Goal: Task Accomplishment & Management: Complete application form

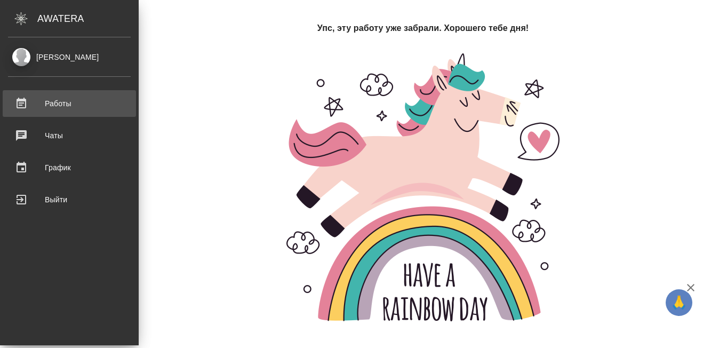
click at [38, 101] on div "Работы" at bounding box center [69, 103] width 123 height 16
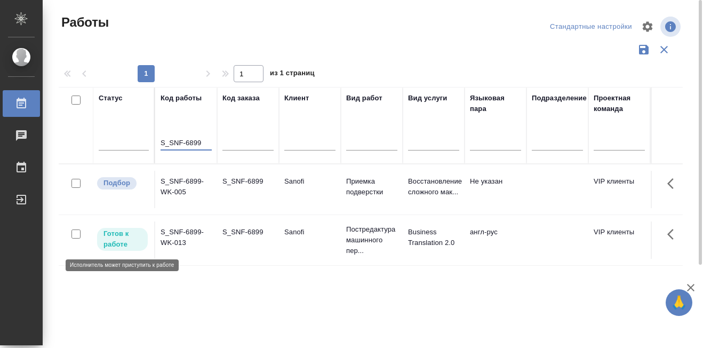
type input "S_SNF-6899"
click at [110, 236] on p "Готов к работе" at bounding box center [122, 238] width 38 height 21
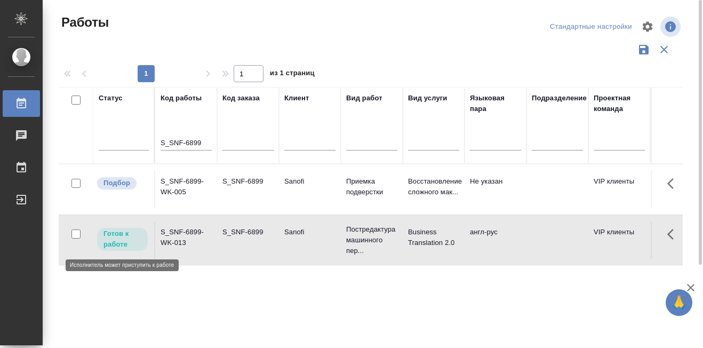
click at [110, 236] on p "Готов к работе" at bounding box center [122, 238] width 38 height 21
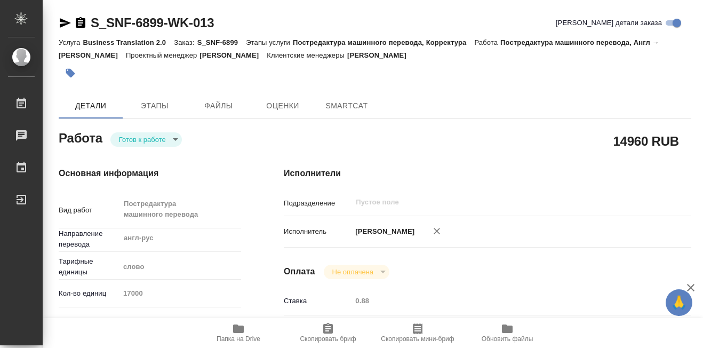
type textarea "x"
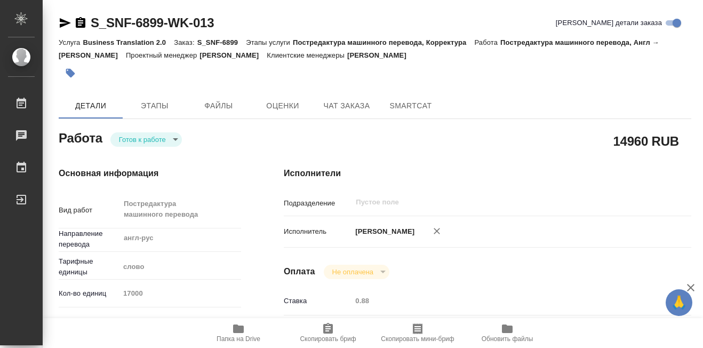
type textarea "x"
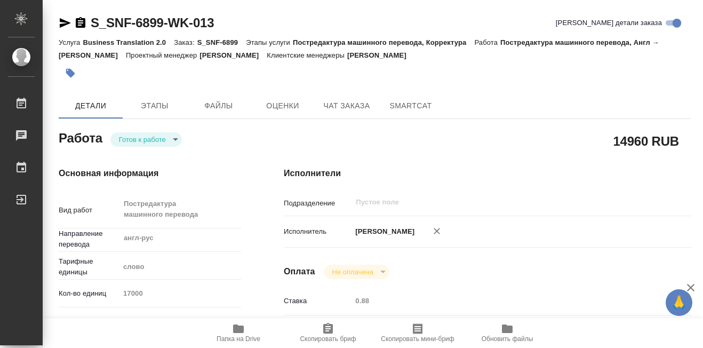
type textarea "x"
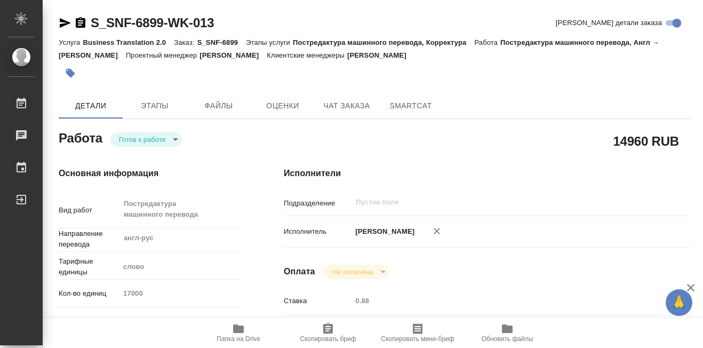
type textarea "x"
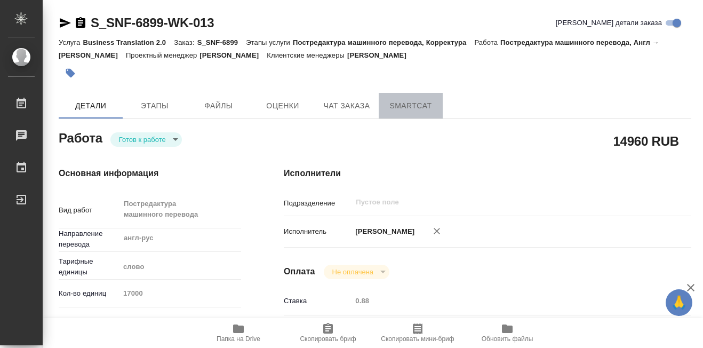
click at [414, 106] on span "SmartCat" at bounding box center [410, 105] width 51 height 13
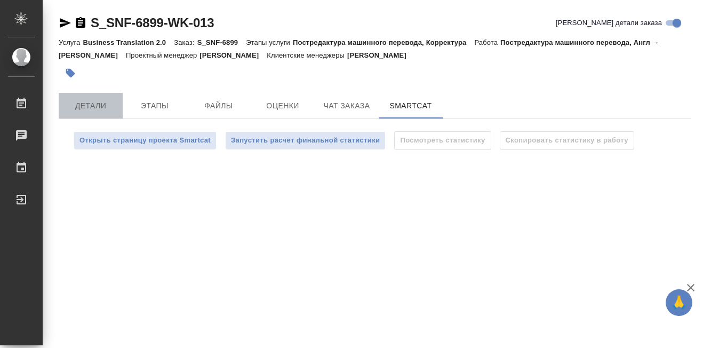
click at [98, 112] on span "Детали" at bounding box center [90, 105] width 51 height 13
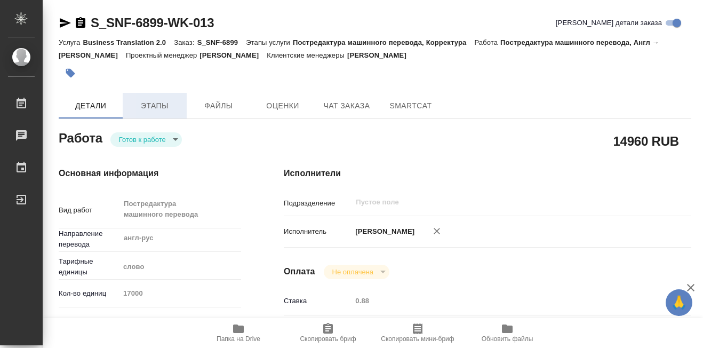
type textarea "x"
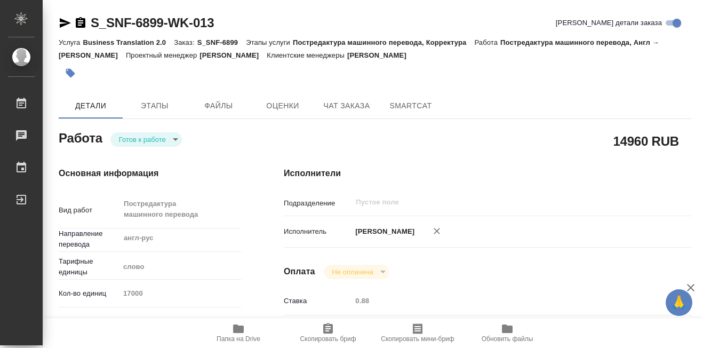
type textarea "x"
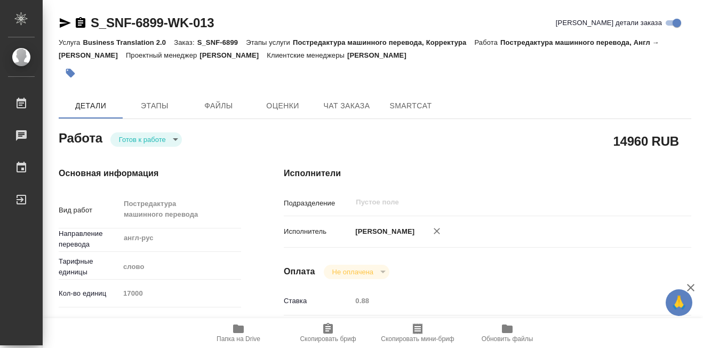
scroll to position [53, 0]
